Goal: Task Accomplishment & Management: Manage account settings

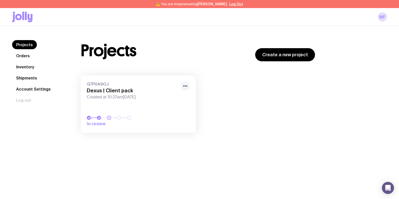
click at [116, 88] on h3 "Dexus | Client pack" at bounding box center [132, 91] width 91 height 6
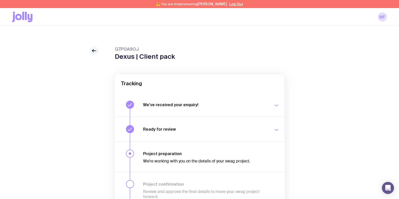
click at [92, 51] on icon at bounding box center [94, 51] width 6 height 6
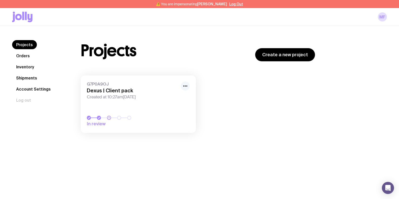
click at [188, 82] on div "G7P0A9OJ Dexus | Client pack Created at 10:27am, Thu 17th Jul 2025 In review" at bounding box center [138, 104] width 115 height 58
click at [184, 83] on icon "button" at bounding box center [185, 86] width 6 height 6
click at [175, 99] on button "Rename" at bounding box center [173, 97] width 24 height 5
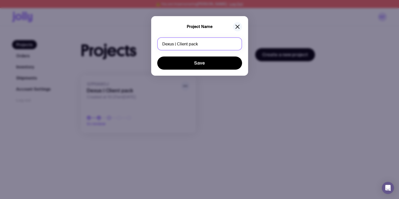
click at [198, 46] on input "Dexus | Client pack" at bounding box center [199, 43] width 85 height 13
drag, startPoint x: 202, startPoint y: 45, endPoint x: 177, endPoint y: 42, distance: 25.3
click at [177, 42] on input "Dexus | Client pack" at bounding box center [199, 43] width 85 height 13
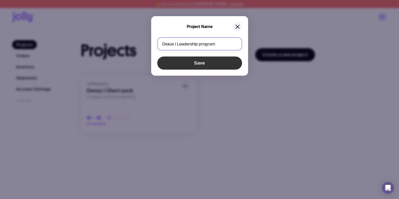
type input "Dexus | Leadership program"
click at [213, 64] on button "Save" at bounding box center [199, 63] width 85 height 13
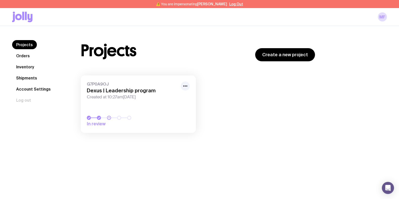
click at [247, 89] on div "G7P0A9OJ Dexus | Leadership program Created at 10:27am, Thu 17th Jul 2025 In re…" at bounding box center [198, 106] width 234 height 63
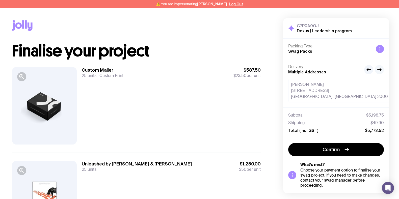
click at [379, 67] on icon "button" at bounding box center [379, 70] width 6 height 6
click at [369, 68] on icon "button" at bounding box center [369, 70] width 6 height 6
click at [197, 95] on div "Custom Mailer 25 units Custom Print $587.50 $23.50 per unit" at bounding box center [171, 105] width 179 height 77
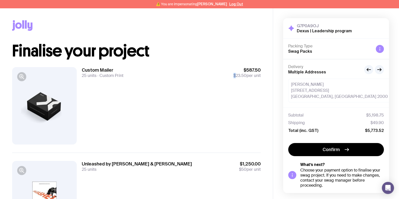
click at [186, 104] on div "Custom Mailer 25 units Custom Print $587.50 $23.50 per unit" at bounding box center [171, 105] width 179 height 77
click at [187, 102] on div "Custom Mailer 25 units Custom Print $587.50 $23.50 per unit" at bounding box center [171, 105] width 179 height 77
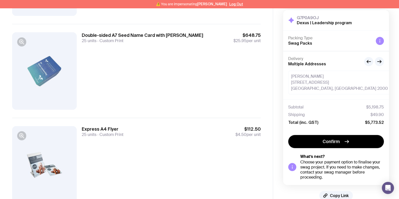
scroll to position [527, 0]
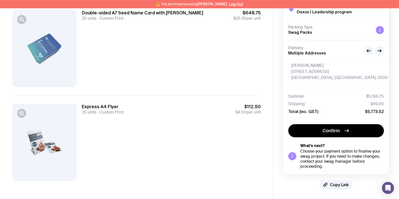
click at [172, 143] on div "Express A4 Flyer 25 units Custom Print $112.50 $4.50 per unit" at bounding box center [171, 142] width 179 height 77
click at [336, 182] on span "Copy Link" at bounding box center [339, 184] width 19 height 5
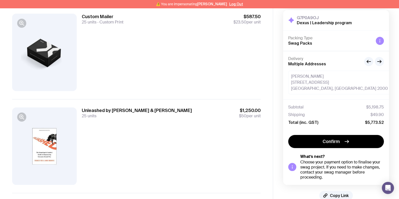
scroll to position [0, 0]
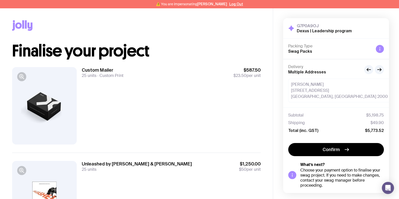
click at [329, 122] on div "Shipping $49.90" at bounding box center [336, 122] width 96 height 5
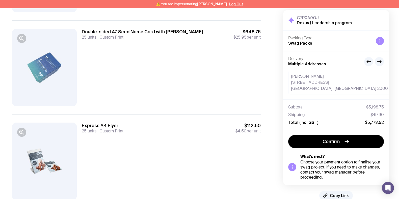
scroll to position [527, 0]
